Goal: Find specific page/section: Find specific page/section

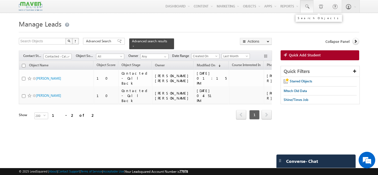
click at [303, 6] on link at bounding box center [306, 6] width 13 height 13
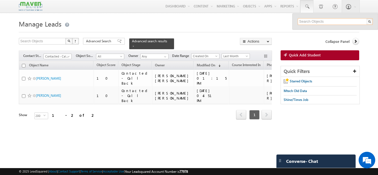
click at [309, 24] on input "text" at bounding box center [334, 21] width 75 height 7
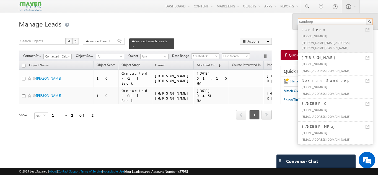
type input "sandeep"
click at [316, 35] on div "[PHONE_NUMBER]" at bounding box center [337, 36] width 74 height 7
